Goal: Task Accomplishment & Management: Use online tool/utility

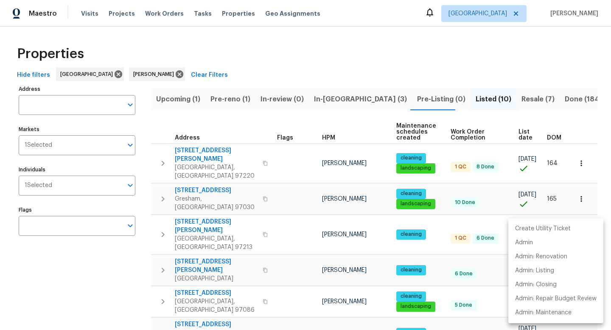
scroll to position [25, 0]
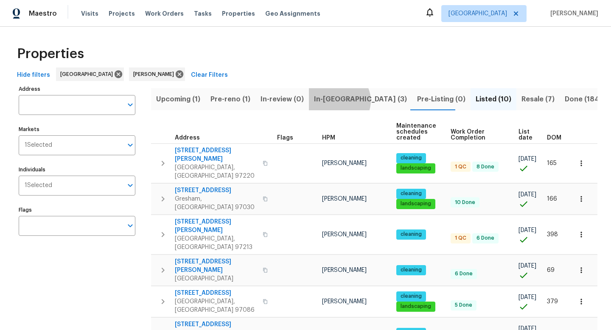
click at [336, 101] on span "In-reno (3)" at bounding box center [360, 99] width 93 height 12
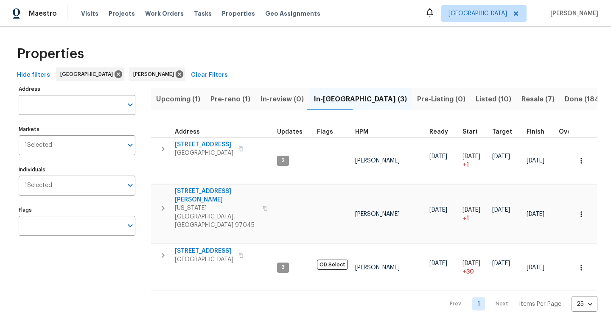
click at [522, 102] on span "Resale (7)" at bounding box center [538, 99] width 33 height 12
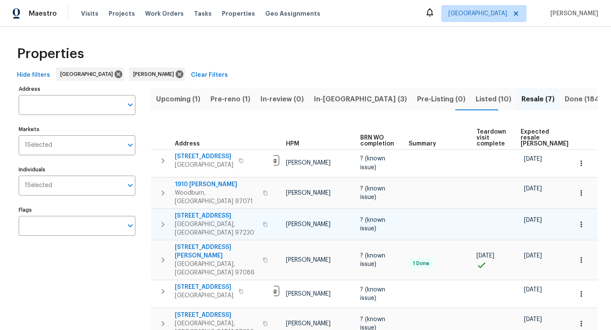
scroll to position [0, 66]
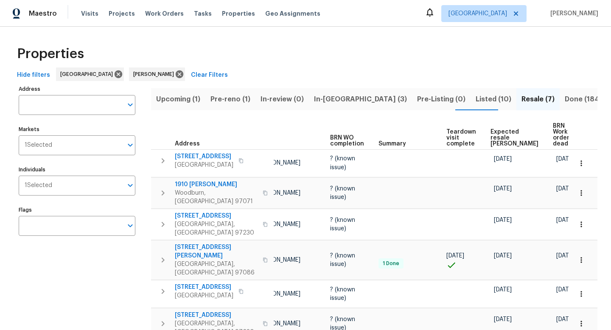
click at [476, 101] on span "Listed (10)" at bounding box center [494, 99] width 36 height 12
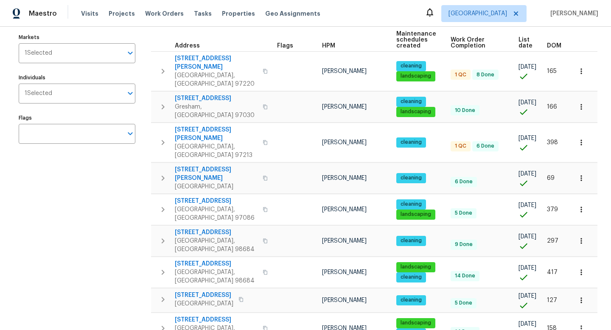
scroll to position [104, 0]
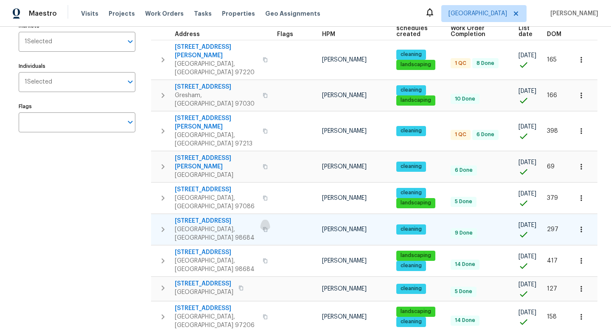
click at [263, 227] on icon "button" at bounding box center [265, 229] width 5 height 5
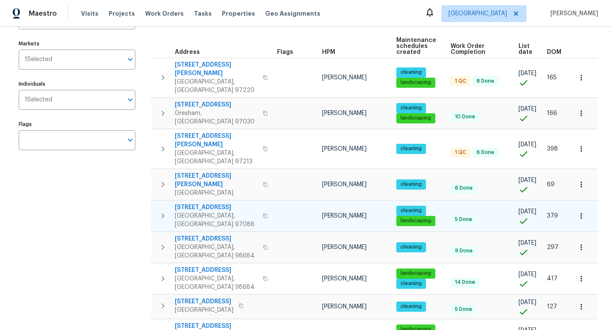
scroll to position [89, 0]
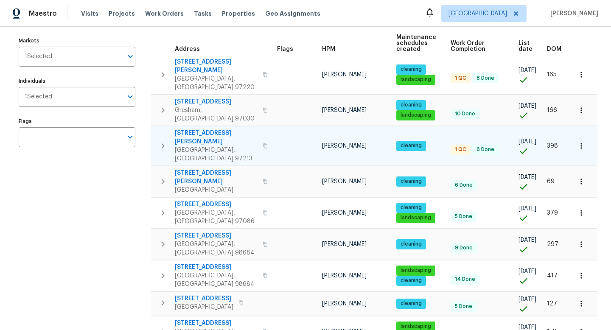
click at [263, 144] on icon "button" at bounding box center [265, 146] width 5 height 5
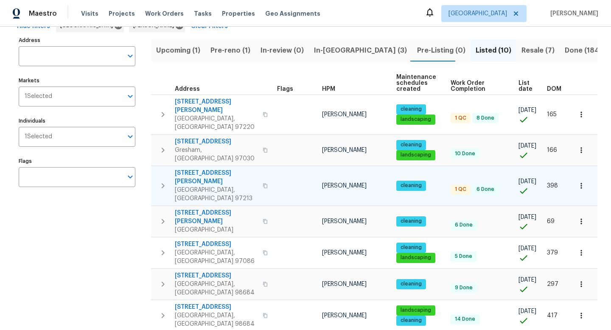
scroll to position [0, 0]
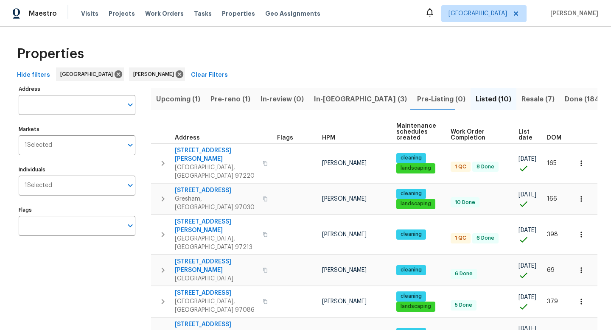
click at [325, 104] on span "In-reno (3)" at bounding box center [360, 99] width 93 height 12
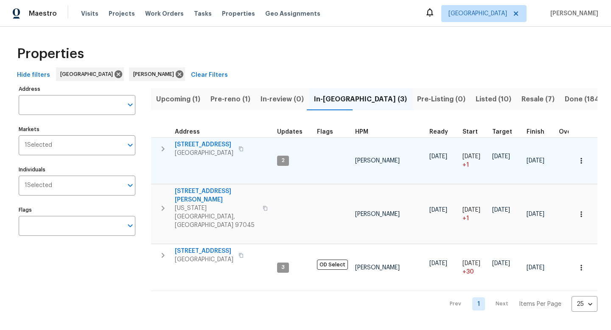
click at [244, 150] on icon "button" at bounding box center [241, 148] width 5 height 5
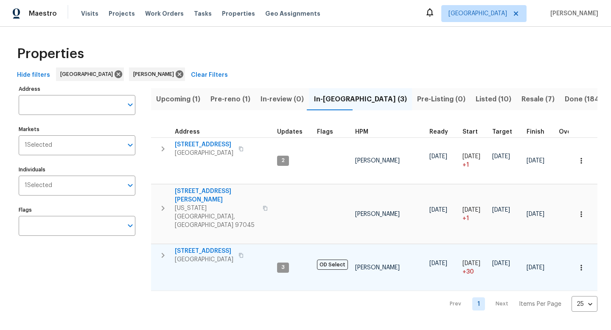
click at [244, 253] on icon "button" at bounding box center [241, 255] width 5 height 5
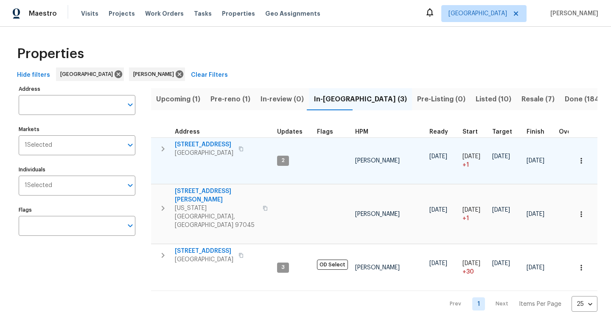
click at [244, 148] on icon "button" at bounding box center [241, 148] width 5 height 5
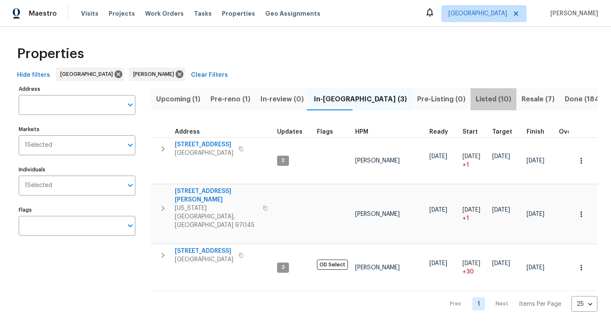
click at [476, 100] on span "Listed (10)" at bounding box center [494, 99] width 36 height 12
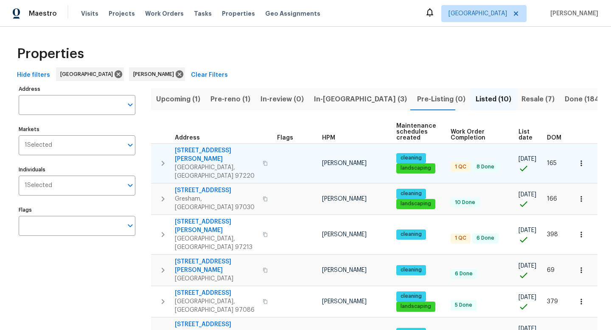
click at [263, 161] on icon "button" at bounding box center [265, 163] width 5 height 5
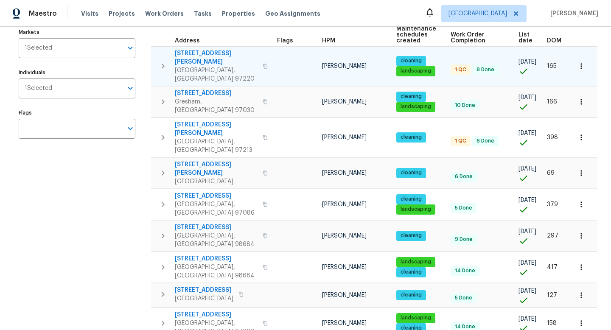
scroll to position [104, 0]
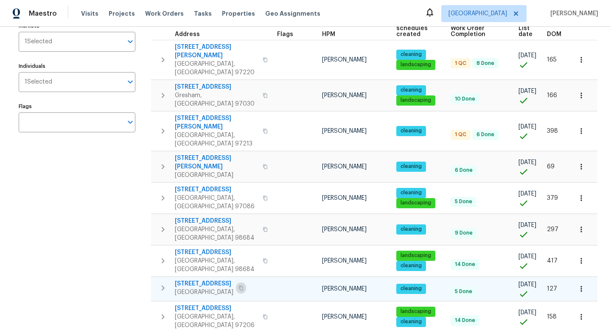
click at [242, 286] on icon "button" at bounding box center [241, 288] width 4 height 5
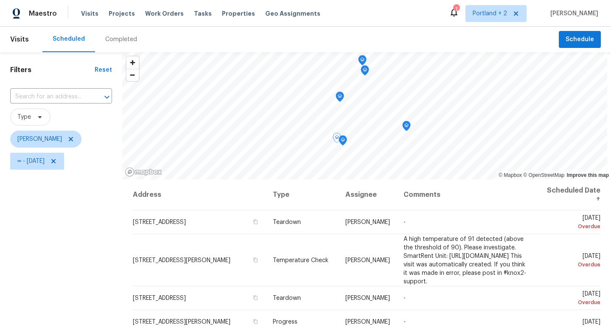
scroll to position [0, 0]
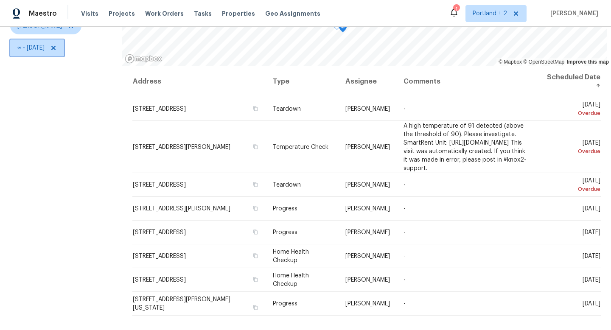
click at [57, 50] on icon at bounding box center [53, 48] width 7 height 7
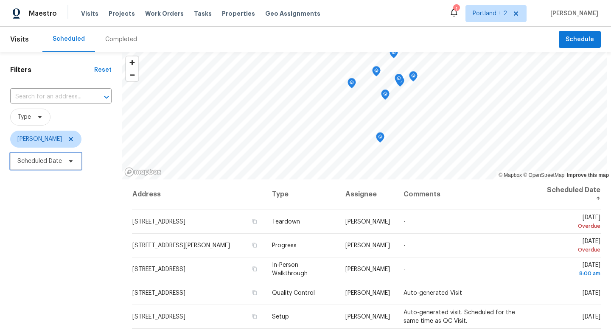
click at [76, 165] on span "Scheduled Date" at bounding box center [45, 161] width 71 height 17
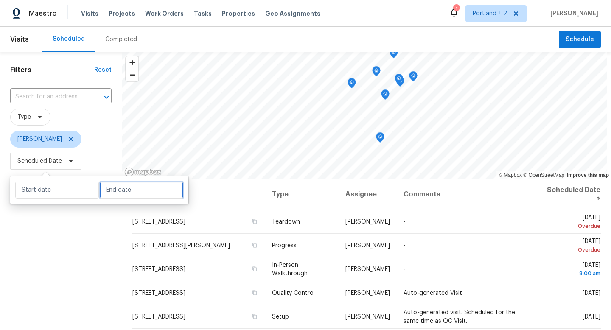
click at [120, 195] on input "text" at bounding box center [142, 190] width 84 height 17
select select "7"
select select "2025"
select select "8"
select select "2025"
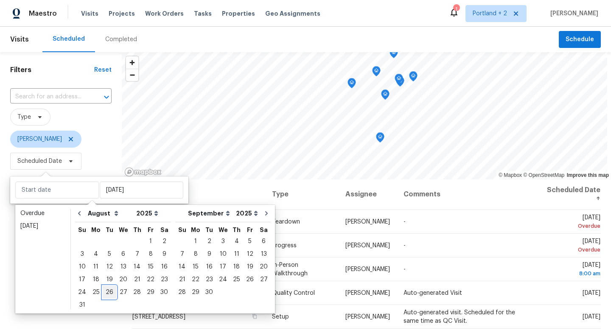
click at [112, 295] on div "26" at bounding box center [110, 293] width 14 height 12
type input "Tue, Aug 26"
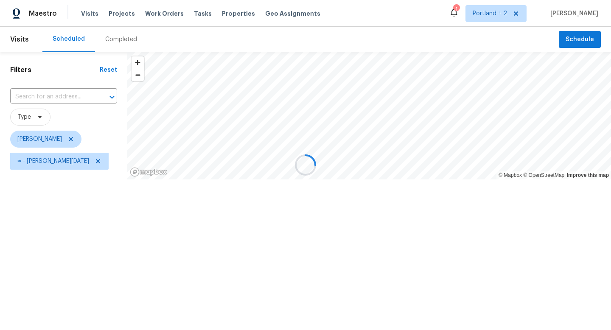
click at [95, 320] on div at bounding box center [305, 165] width 611 height 330
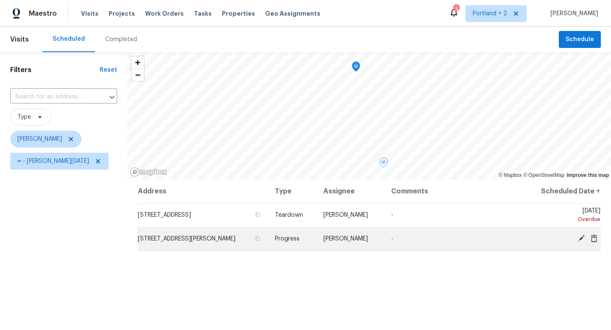
click at [580, 240] on icon at bounding box center [581, 238] width 7 height 7
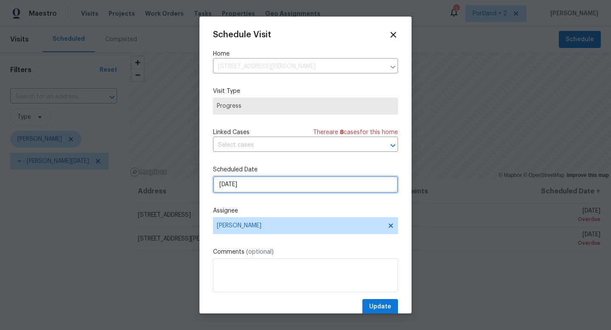
click at [289, 187] on input "8/25/2025" at bounding box center [305, 184] width 185 height 17
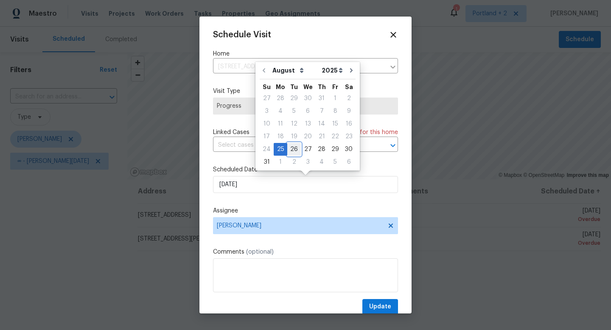
click at [291, 152] on div "26" at bounding box center [294, 150] width 14 height 12
type input "8/26/2025"
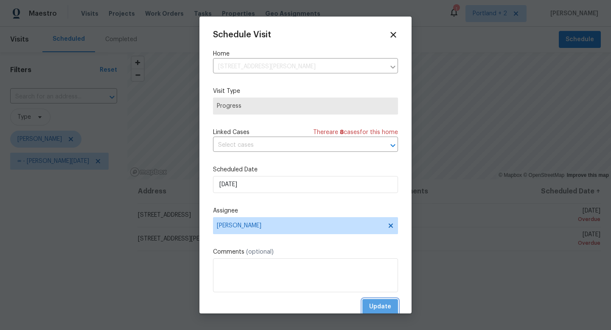
click at [377, 307] on span "Update" at bounding box center [380, 307] width 22 height 11
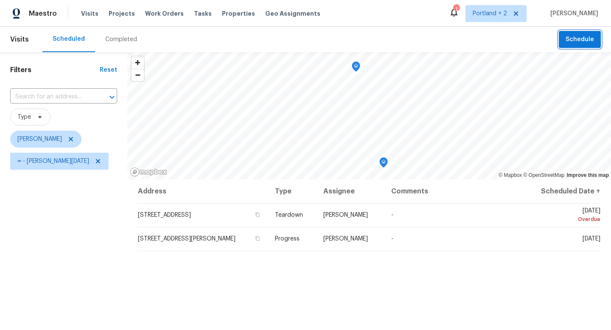
click at [582, 39] on span "Schedule" at bounding box center [580, 39] width 28 height 11
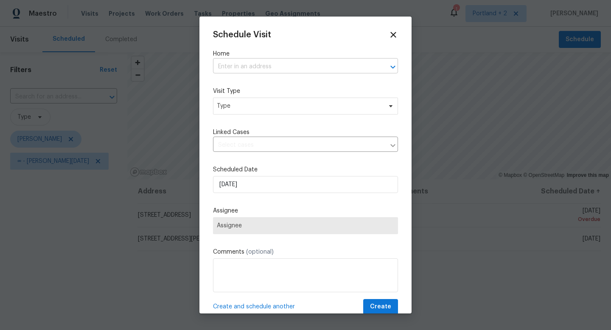
click at [280, 63] on input "text" at bounding box center [293, 66] width 161 height 13
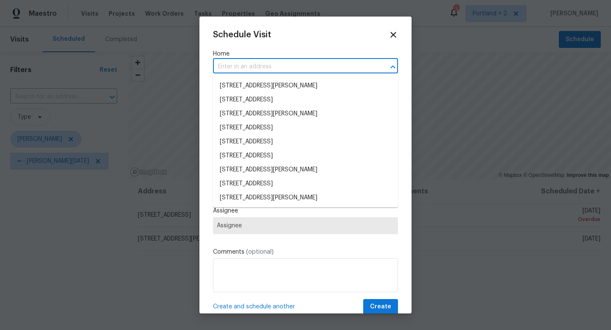
paste input "1602 NW 119th St Vancouver WA 98685"
type input "1602 NW 119th St Vancouver WA 98685"
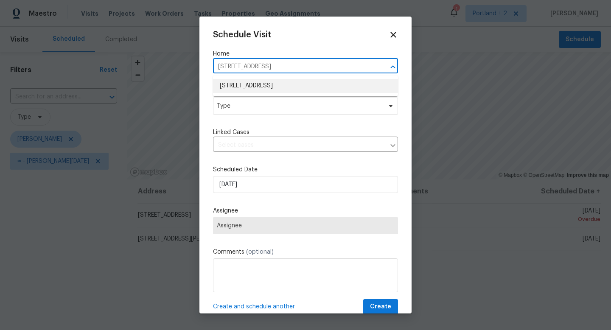
click at [271, 85] on li "1602 NW 119th St, Vancouver, WA 98685" at bounding box center [305, 86] width 185 height 14
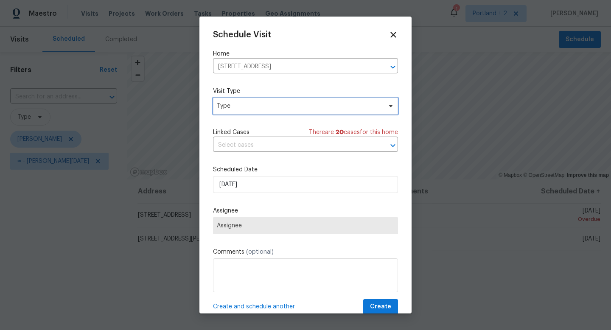
click at [262, 104] on span "Type" at bounding box center [299, 106] width 165 height 8
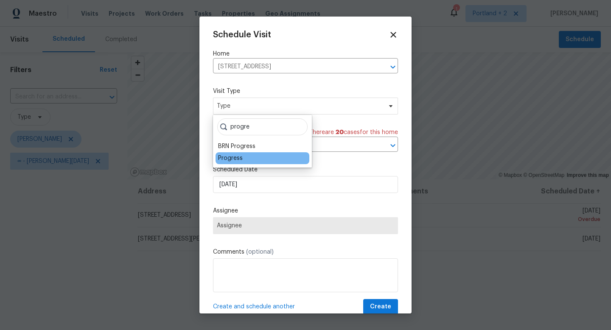
type input "progre"
click at [232, 157] on div "Progress" at bounding box center [230, 158] width 25 height 8
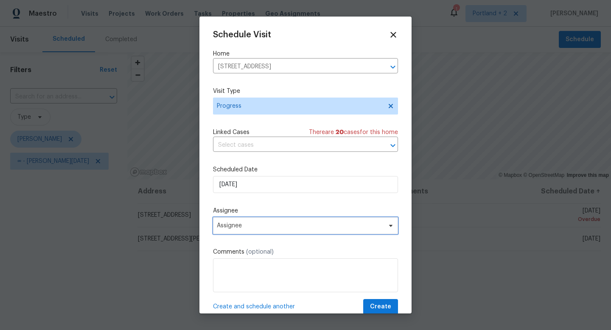
click at [251, 229] on span "Assignee" at bounding box center [300, 225] width 166 height 7
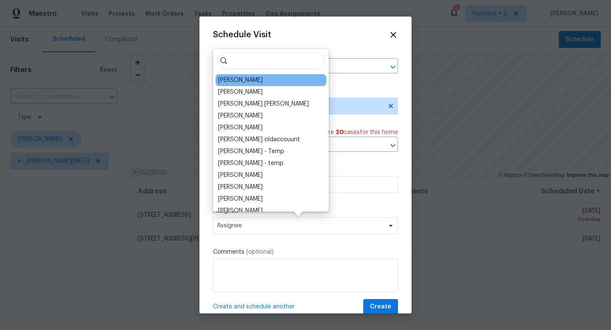
click at [263, 81] on div "[PERSON_NAME]" at bounding box center [240, 80] width 45 height 8
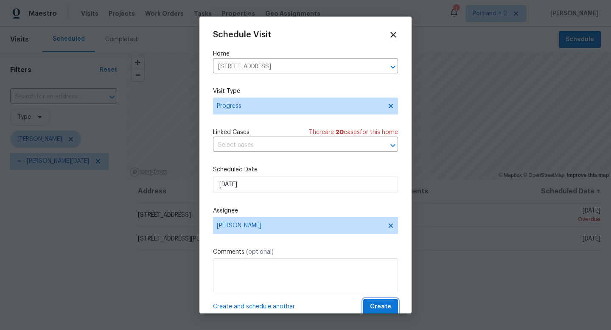
click at [383, 306] on span "Create" at bounding box center [380, 307] width 21 height 11
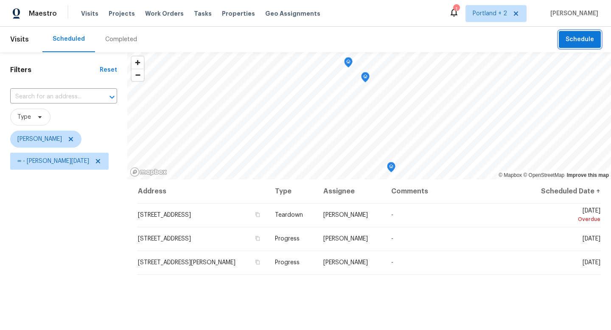
click at [598, 37] on button "Schedule" at bounding box center [580, 39] width 42 height 17
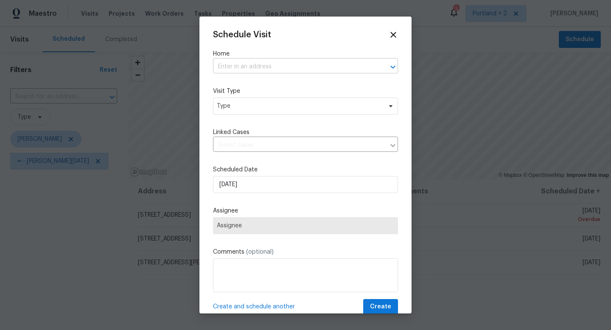
click at [269, 69] on input "text" at bounding box center [293, 66] width 161 height 13
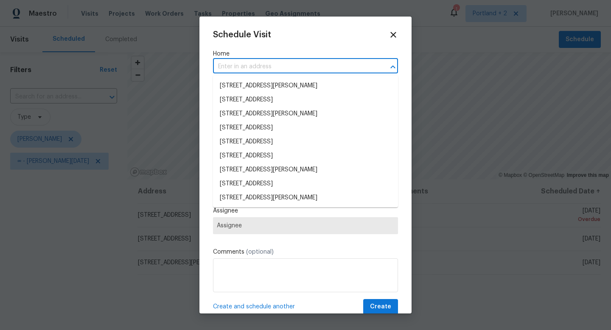
paste input "14308 SE 7th Way Vancouver WA 98683"
type input "14308 SE 7th Way Vancouver WA 98683"
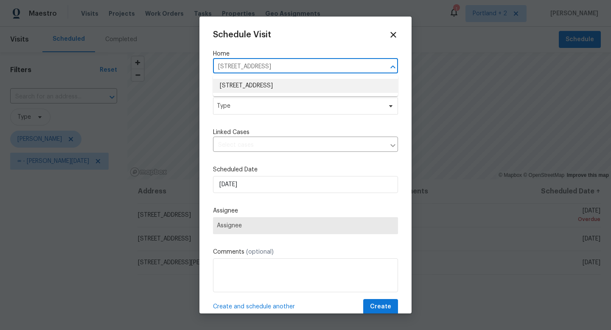
click at [272, 87] on li "14308 SE 7th Way, Vancouver, WA 98683" at bounding box center [305, 86] width 185 height 14
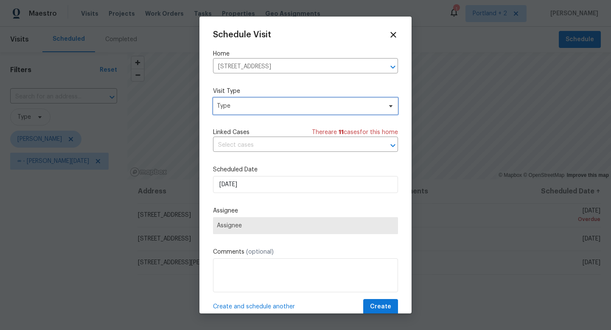
click at [270, 110] on span "Type" at bounding box center [299, 106] width 165 height 8
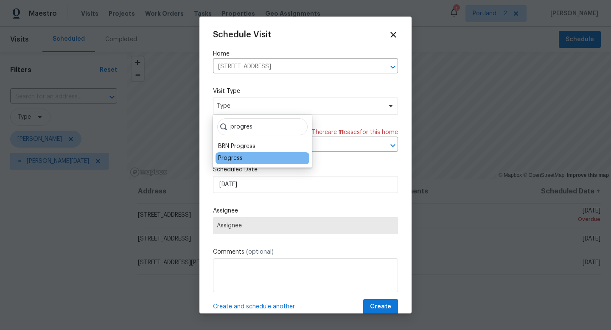
type input "progres"
click at [236, 156] on div "Progress" at bounding box center [230, 158] width 25 height 8
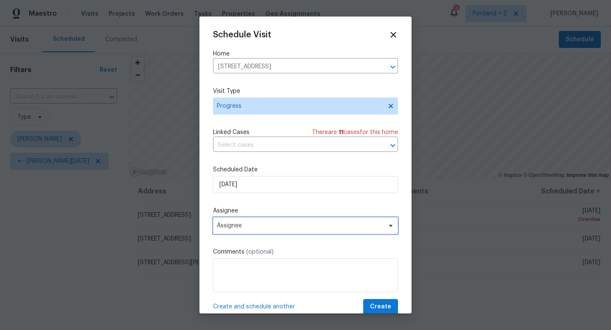
click at [252, 229] on span "Assignee" at bounding box center [300, 225] width 166 height 7
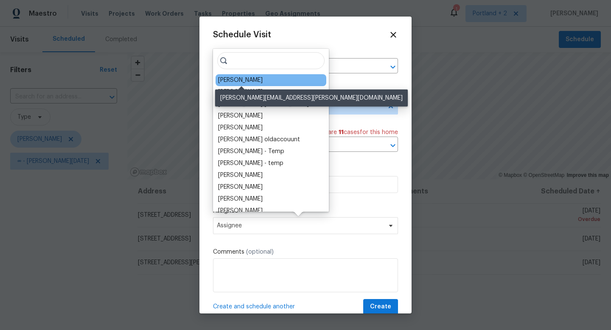
click at [258, 81] on div "[PERSON_NAME]" at bounding box center [240, 80] width 45 height 8
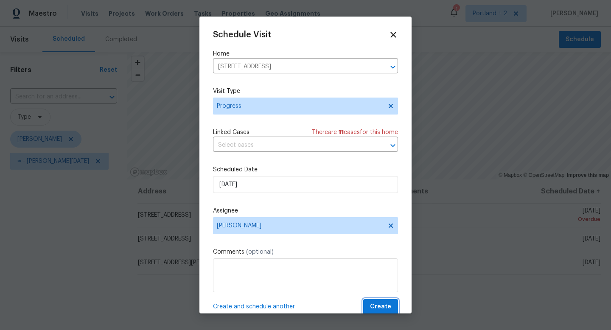
click at [380, 304] on span "Create" at bounding box center [380, 307] width 21 height 11
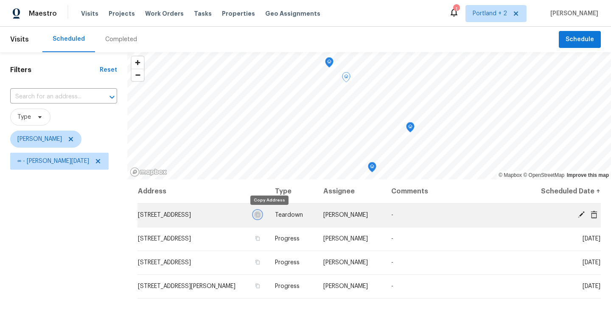
click at [260, 216] on icon "button" at bounding box center [257, 214] width 5 height 5
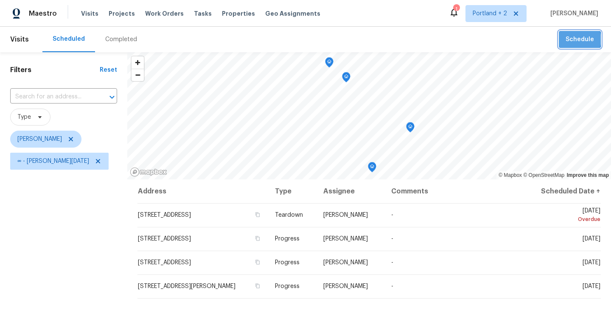
click at [577, 39] on span "Schedule" at bounding box center [580, 39] width 28 height 11
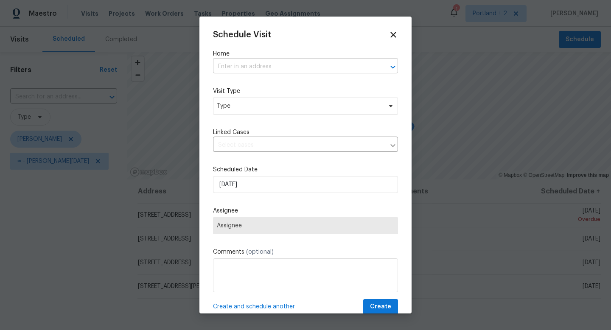
click at [245, 67] on input "text" at bounding box center [293, 66] width 161 height 13
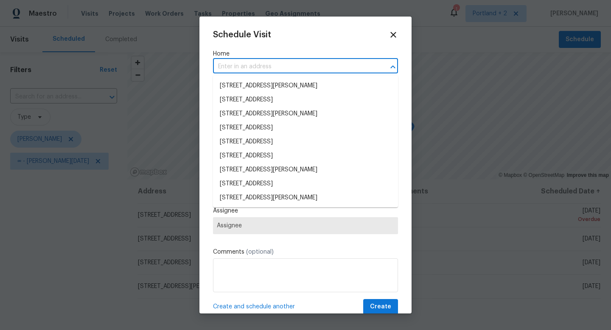
paste input "8408 NE Milton St Portland OR 97220"
type input "8408 NE Milton St Portland OR 97220"
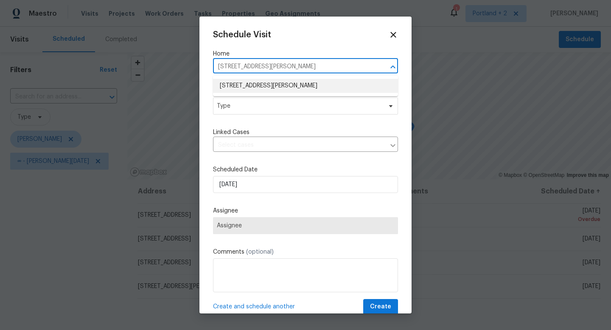
click at [251, 88] on li "8408 NE Milton St, Portland, OR 97220" at bounding box center [305, 86] width 185 height 14
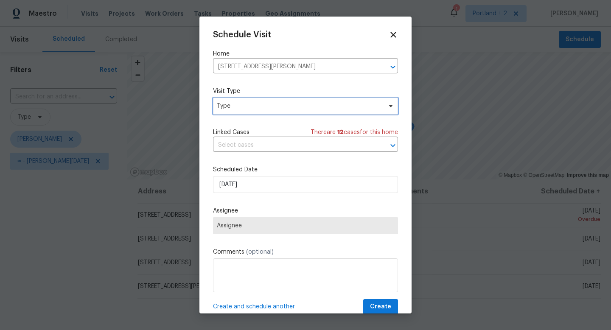
click at [249, 105] on span "Type" at bounding box center [299, 106] width 165 height 8
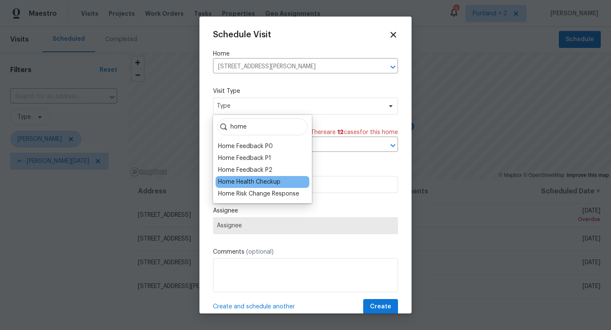
type input "home"
click at [251, 184] on div "Home Health Checkup" at bounding box center [249, 182] width 62 height 8
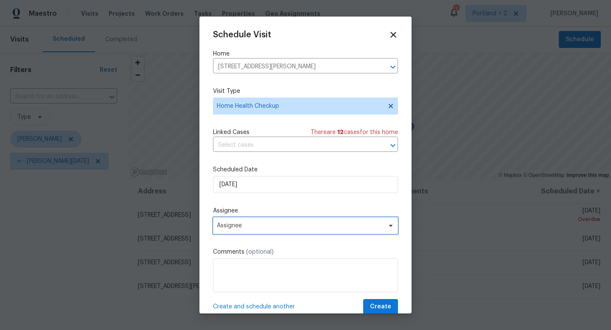
click at [257, 225] on span "Assignee" at bounding box center [300, 225] width 166 height 7
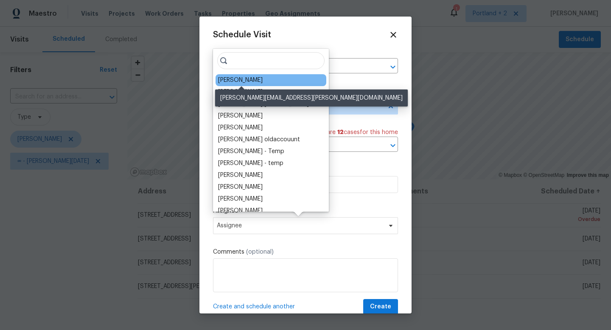
click at [254, 79] on div "[PERSON_NAME]" at bounding box center [240, 80] width 45 height 8
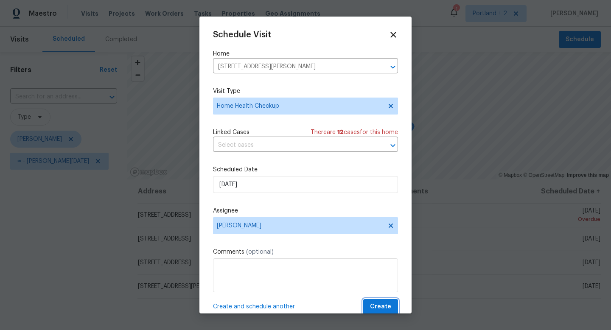
click at [382, 304] on span "Create" at bounding box center [380, 307] width 21 height 11
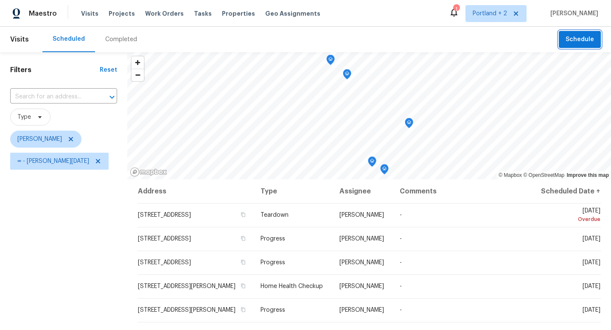
click at [580, 35] on span "Schedule" at bounding box center [580, 39] width 28 height 11
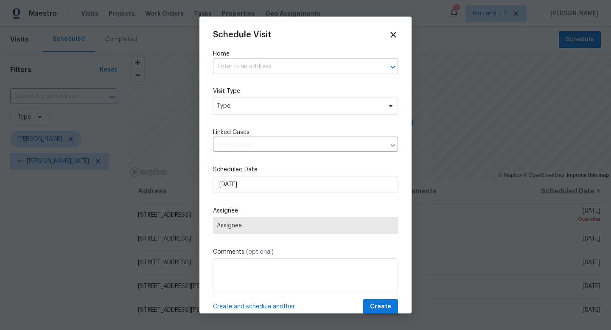
click at [253, 63] on input "text" at bounding box center [293, 66] width 161 height 13
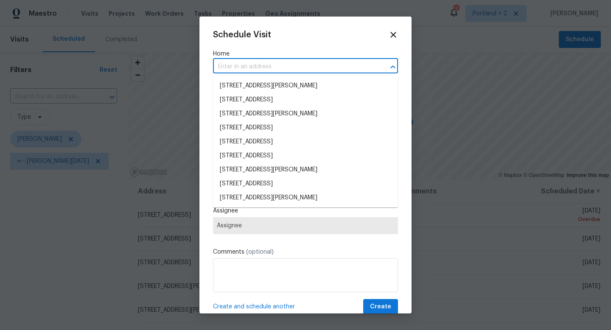
paste input "313 NE 52nd St Vancouver WA 98663"
type input "313 NE 52nd St Vancouver WA 98663"
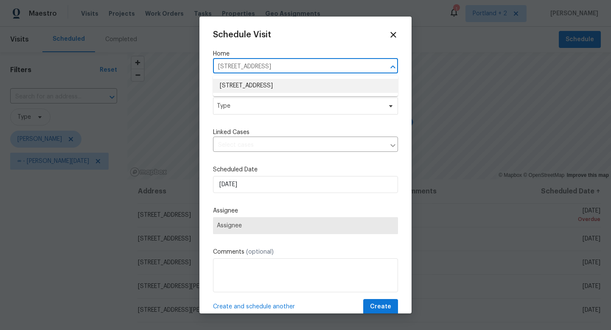
click at [261, 83] on li "313 NE 52nd St, Vancouver, WA 98663" at bounding box center [305, 86] width 185 height 14
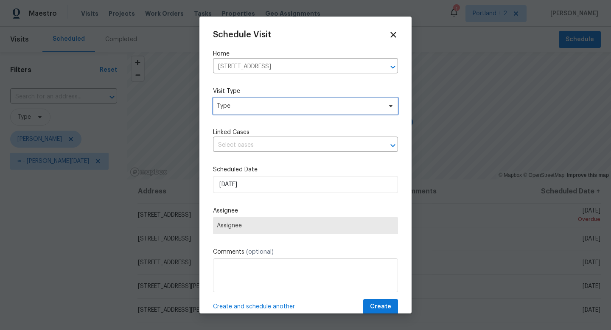
click at [257, 107] on span "Type" at bounding box center [299, 106] width 165 height 8
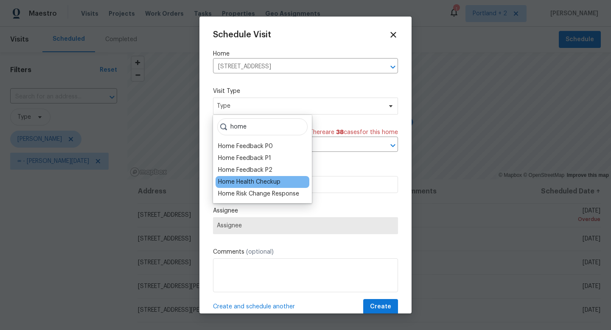
type input "home"
click at [263, 181] on div "Home Health Checkup" at bounding box center [249, 182] width 62 height 8
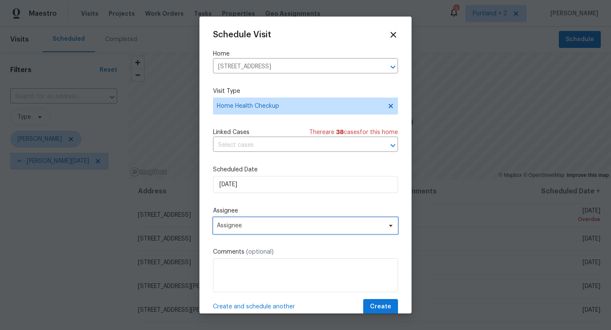
click at [261, 229] on span "Assignee" at bounding box center [300, 225] width 166 height 7
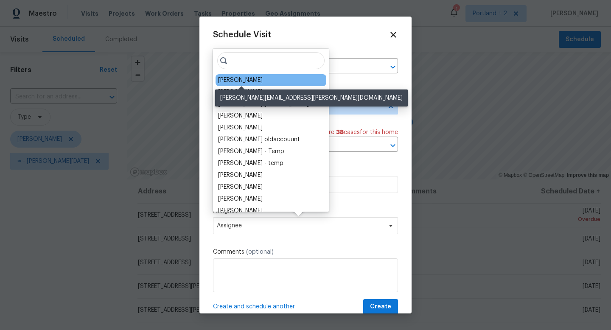
click at [254, 77] on div "[PERSON_NAME]" at bounding box center [240, 80] width 45 height 8
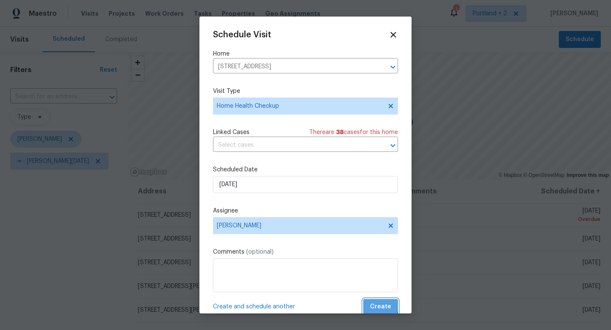
click at [371, 303] on button "Create" at bounding box center [380, 307] width 35 height 16
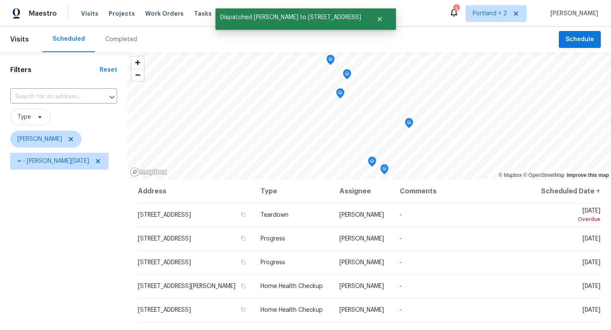
click at [99, 220] on div "Filters Reset ​ Type Karen Mattingley ∞ - Tue, Aug 26" at bounding box center [63, 247] width 127 height 391
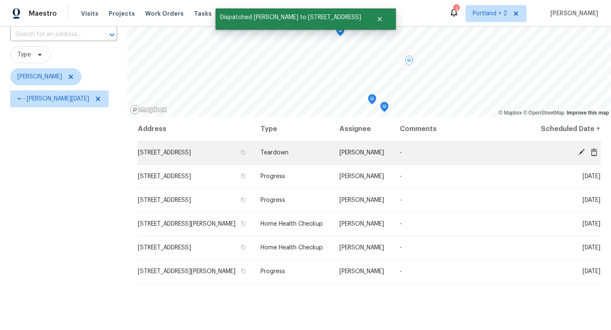
scroll to position [65, 0]
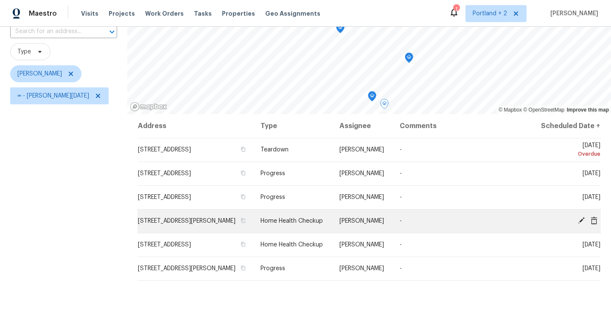
click at [582, 224] on icon at bounding box center [581, 220] width 7 height 7
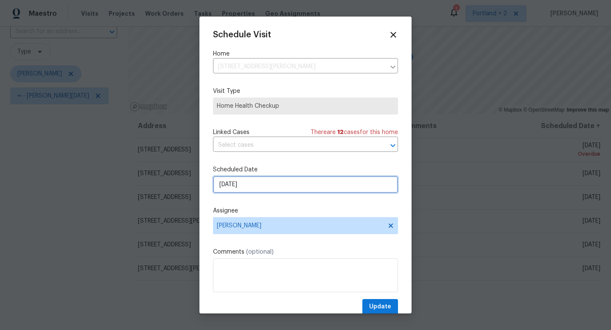
click at [301, 186] on input "8/26/2025" at bounding box center [305, 184] width 185 height 17
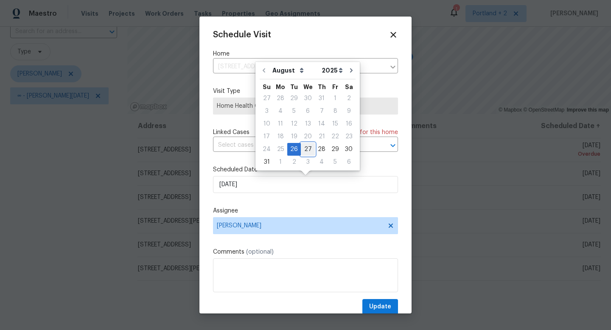
click at [306, 146] on div "27" at bounding box center [308, 150] width 14 height 12
type input "8/27/2025"
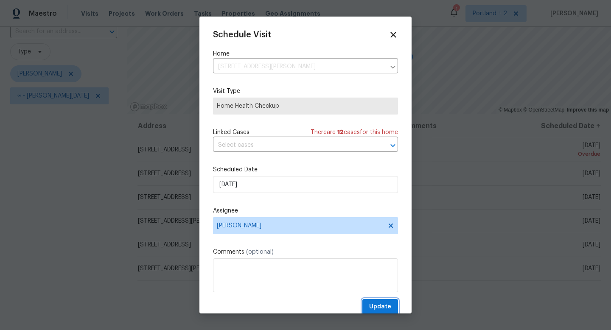
click at [382, 303] on span "Update" at bounding box center [380, 307] width 22 height 11
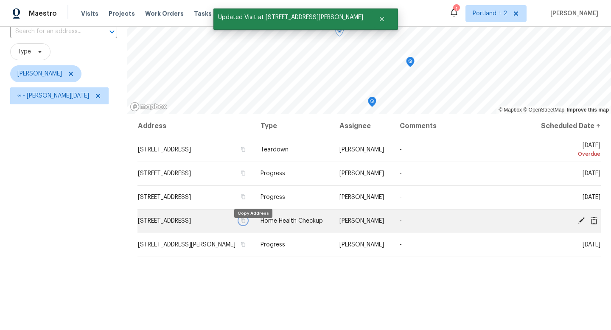
click at [246, 223] on icon "button" at bounding box center [243, 220] width 5 height 5
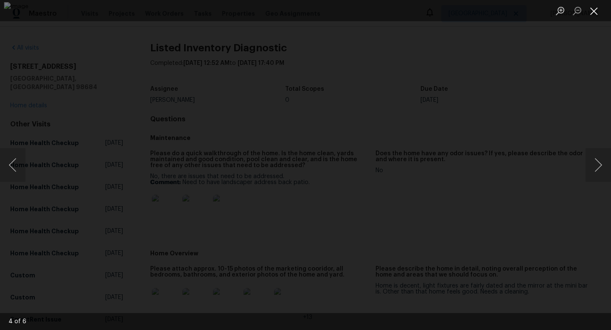
scroll to position [248, 0]
click at [598, 13] on button "Close lightbox" at bounding box center [594, 10] width 17 height 15
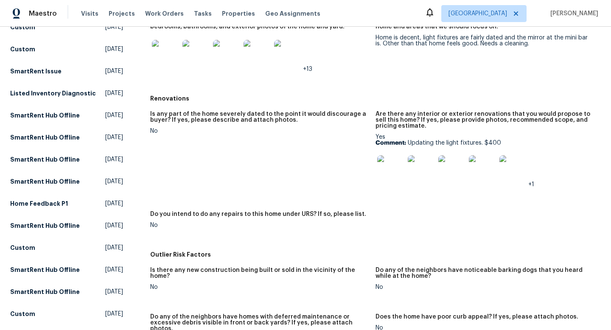
click at [188, 55] on img at bounding box center [196, 53] width 27 height 27
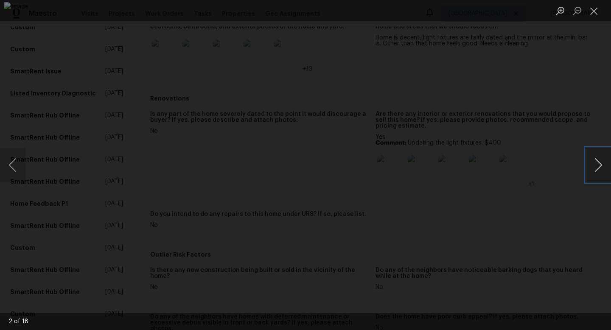
click at [598, 166] on button "Next image" at bounding box center [598, 165] width 25 height 34
click at [543, 98] on div "Lightbox" at bounding box center [305, 165] width 611 height 330
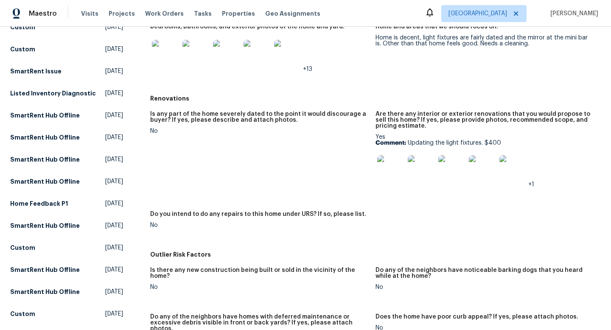
scroll to position [0, 0]
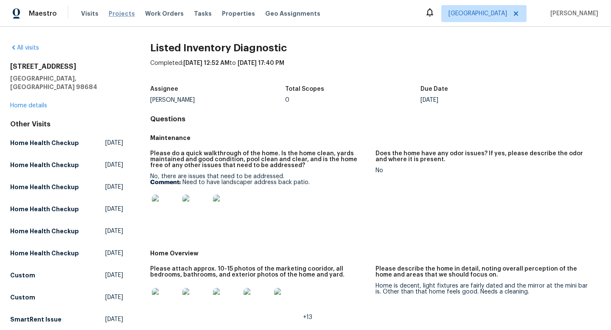
click at [117, 17] on span "Projects" at bounding box center [122, 13] width 26 height 8
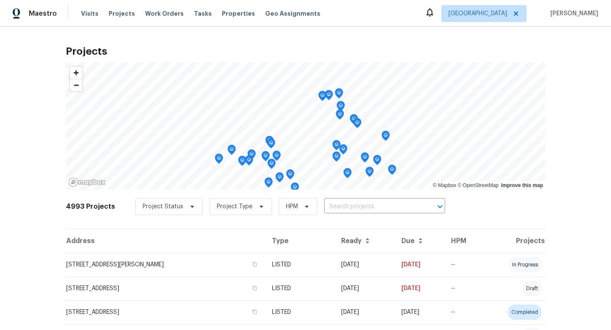
click at [336, 211] on input "text" at bounding box center [372, 206] width 97 height 13
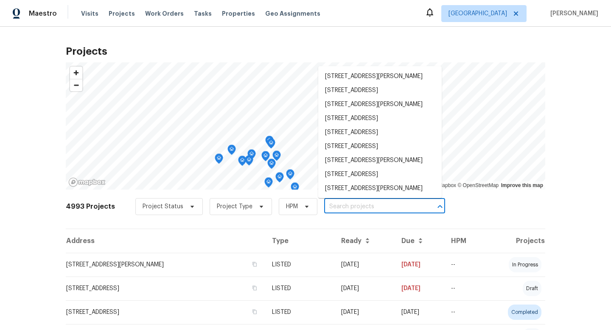
paste input "6001 NE Holladay St Portland OR 97213"
type input "6001 NE Holladay St Portland OR 97213"
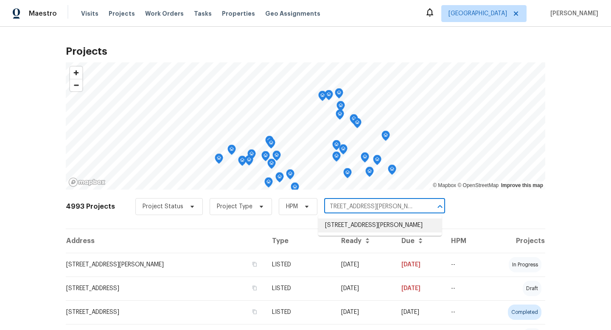
click at [346, 225] on li "6001 NE Holladay St, Portland, OR 97213" at bounding box center [380, 226] width 124 height 14
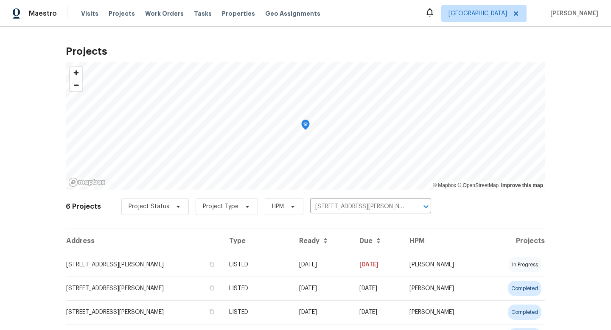
click at [122, 258] on td "6001 NE Holladay St, Portland, OR 97213" at bounding box center [144, 265] width 157 height 24
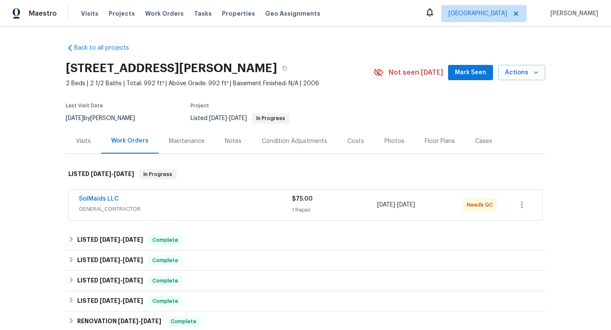
click at [244, 206] on span "GENERAL_CONTRACTOR" at bounding box center [185, 209] width 213 height 8
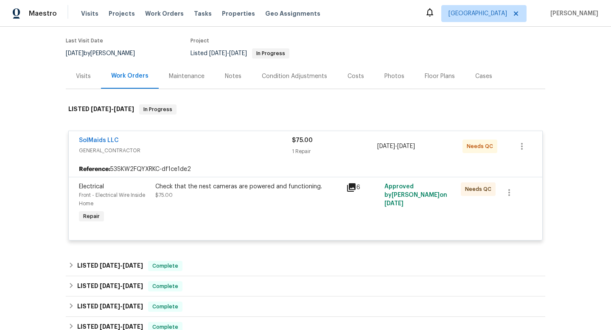
scroll to position [98, 0]
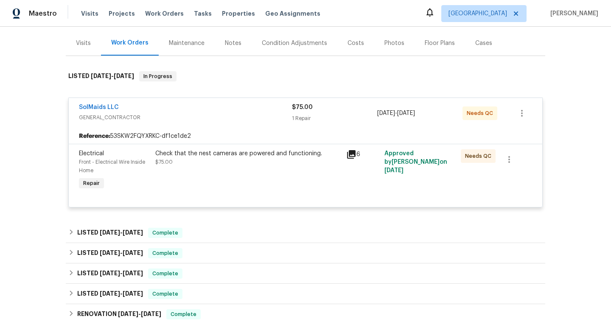
click at [252, 164] on div "Check that the nest cameras are powered and functioning. $75.00" at bounding box center [248, 157] width 186 height 17
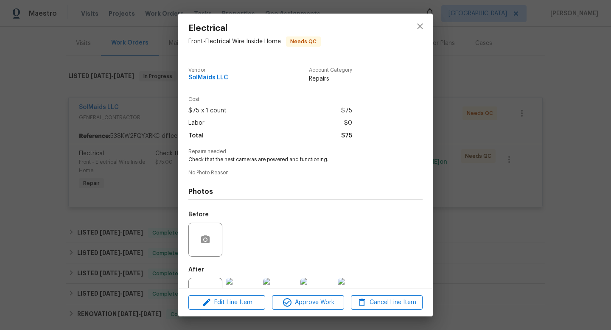
click at [480, 152] on div "Electrical Front - Electrical Wire Inside Home Needs QC Vendor SolMaids LLC Acc…" at bounding box center [305, 165] width 611 height 330
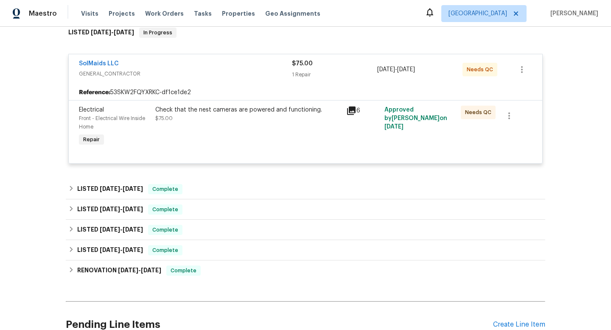
scroll to position [223, 0]
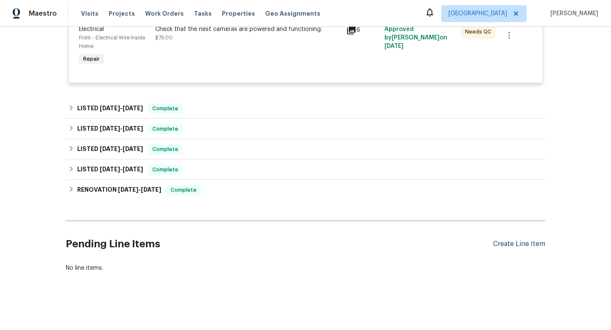
click at [530, 245] on div "Create Line Item" at bounding box center [519, 244] width 52 height 8
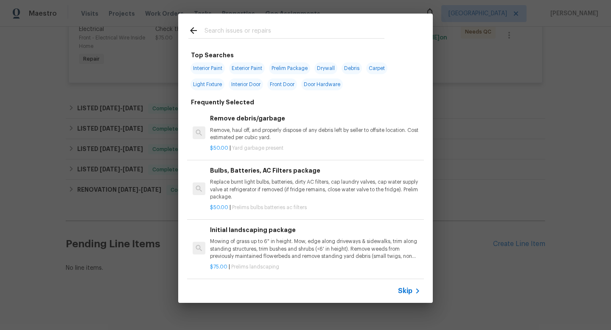
click at [523, 196] on div "Top Searches Interior Paint Exterior Paint Prelim Package Drywall Debris Carpet…" at bounding box center [305, 158] width 611 height 317
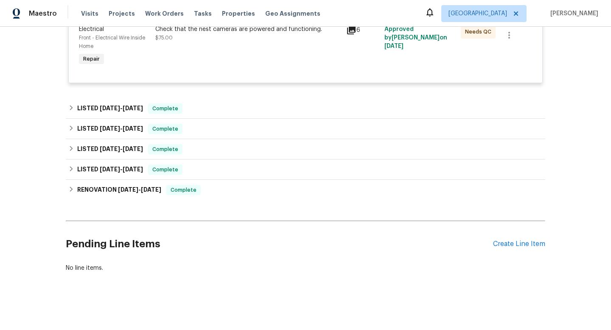
scroll to position [0, 0]
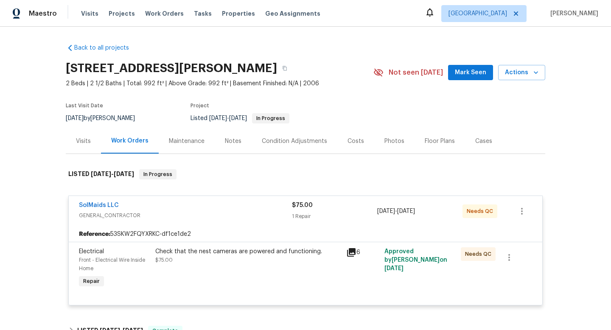
click at [85, 140] on div "Visits" at bounding box center [83, 141] width 15 height 8
